Goal: Transaction & Acquisition: Purchase product/service

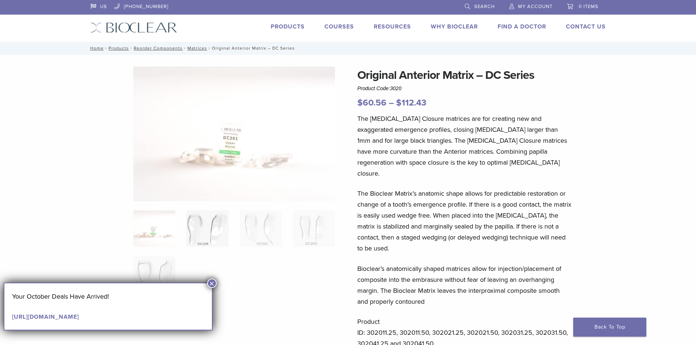
click at [215, 228] on img at bounding box center [207, 229] width 42 height 37
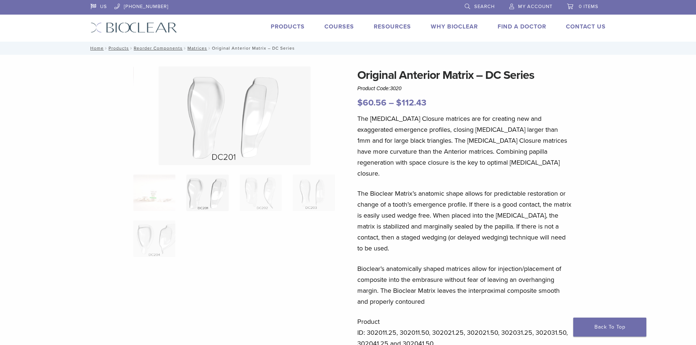
click at [292, 26] on link "Products" at bounding box center [288, 26] width 34 height 7
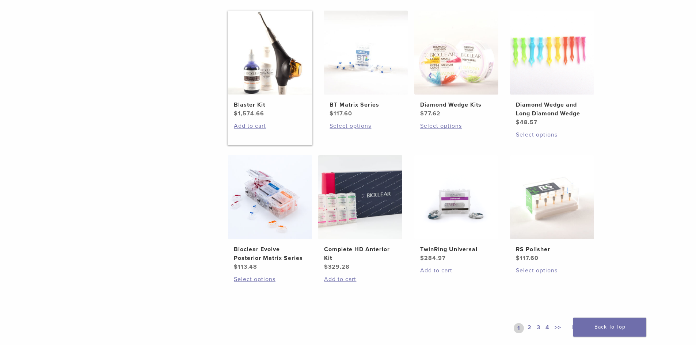
scroll to position [585, 0]
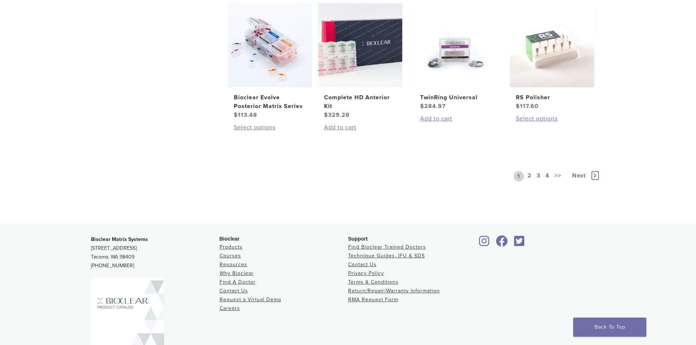
click at [530, 176] on link "2" at bounding box center [529, 176] width 7 height 10
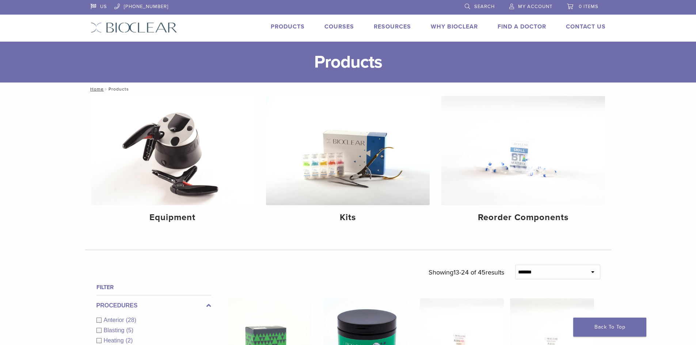
scroll to position [146, 0]
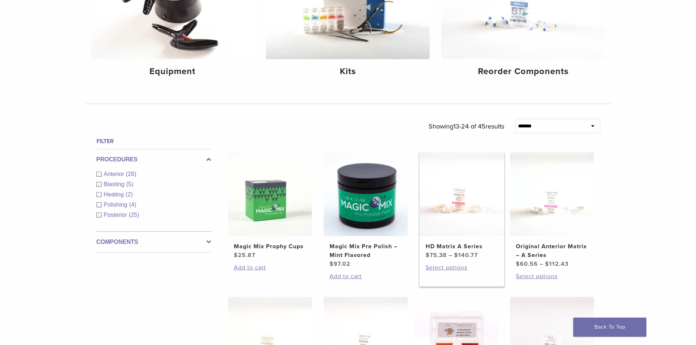
click at [469, 201] on img at bounding box center [462, 194] width 84 height 84
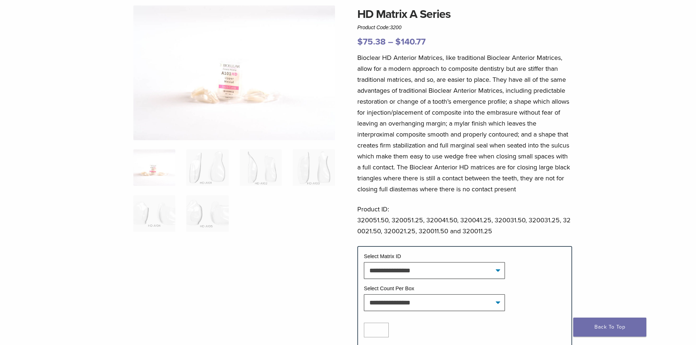
scroll to position [73, 0]
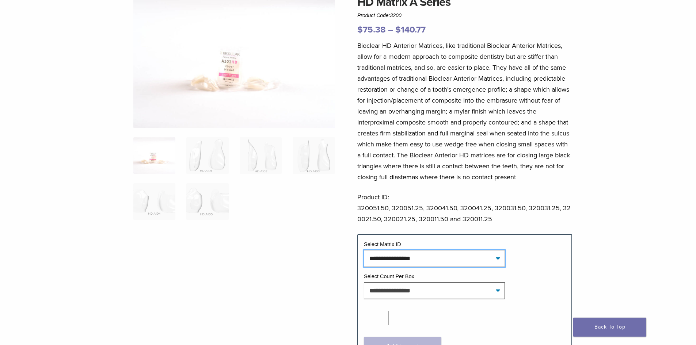
click at [422, 260] on select "**********" at bounding box center [434, 258] width 141 height 17
click at [260, 161] on img at bounding box center [261, 155] width 42 height 37
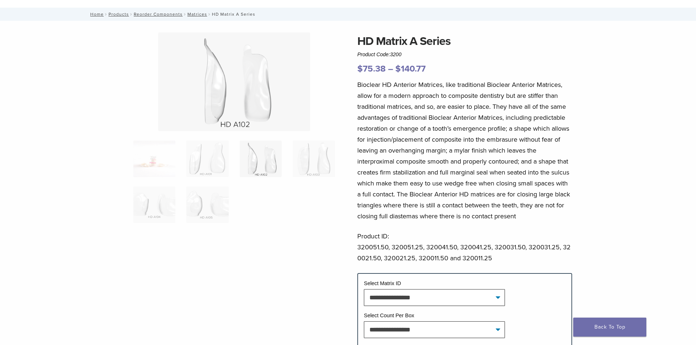
scroll to position [0, 0]
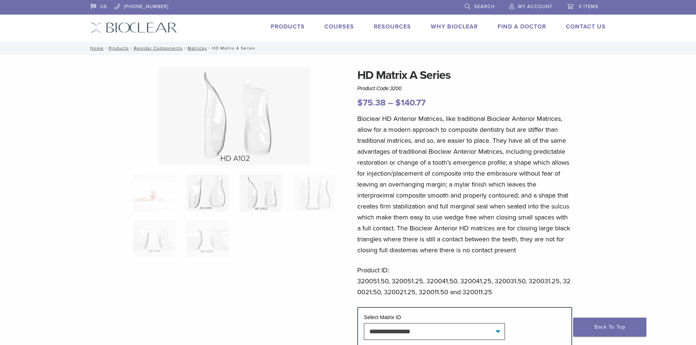
click at [220, 199] on img at bounding box center [207, 193] width 42 height 37
click at [256, 200] on img at bounding box center [261, 193] width 42 height 37
click at [212, 199] on img at bounding box center [207, 193] width 42 height 37
click at [281, 192] on img at bounding box center [261, 193] width 42 height 37
click at [329, 185] on img at bounding box center [314, 193] width 42 height 37
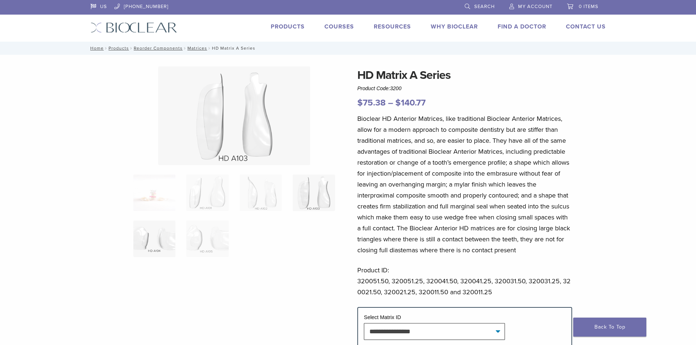
click at [167, 231] on img at bounding box center [154, 239] width 42 height 37
click at [197, 235] on img at bounding box center [207, 239] width 42 height 37
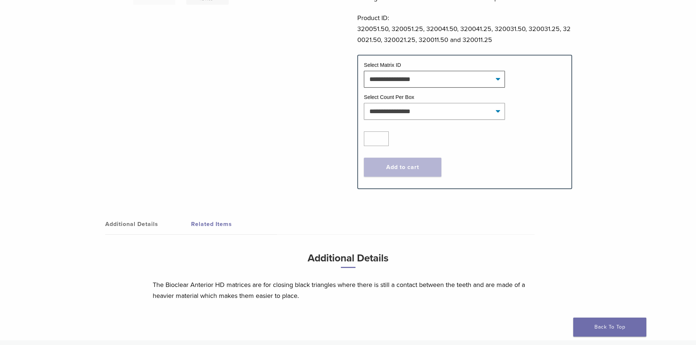
scroll to position [183, 0]
